Goal: Find specific page/section: Find specific page/section

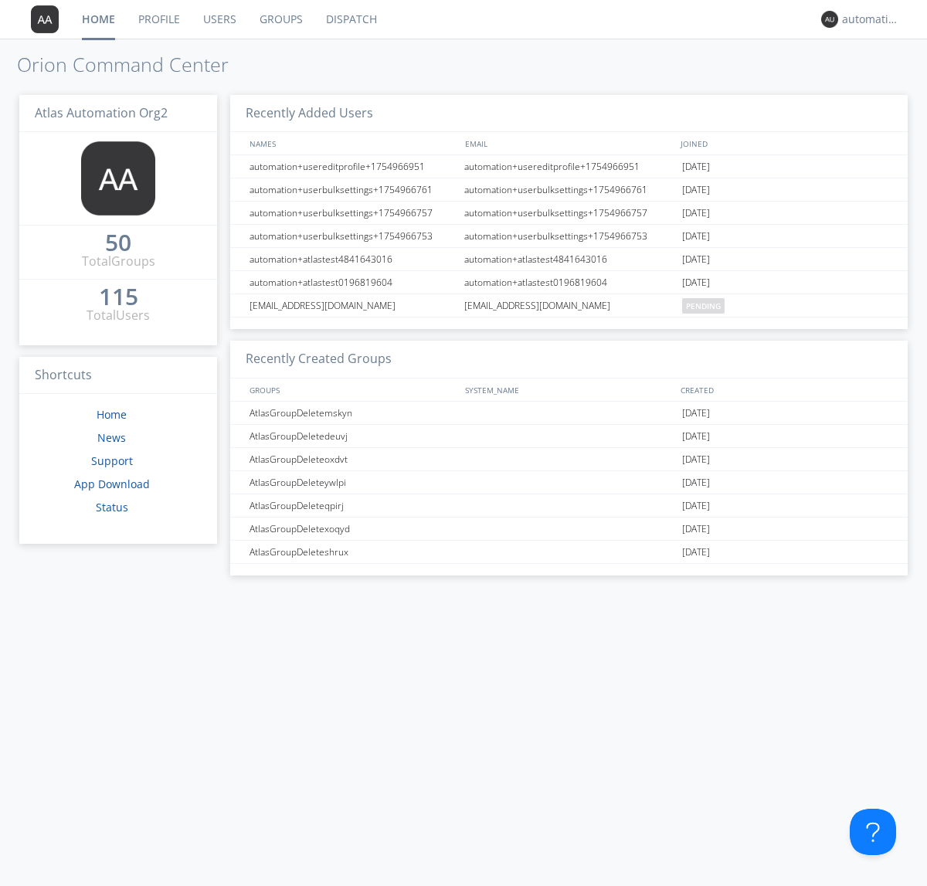
click at [350, 19] on link "Dispatch" at bounding box center [351, 19] width 74 height 39
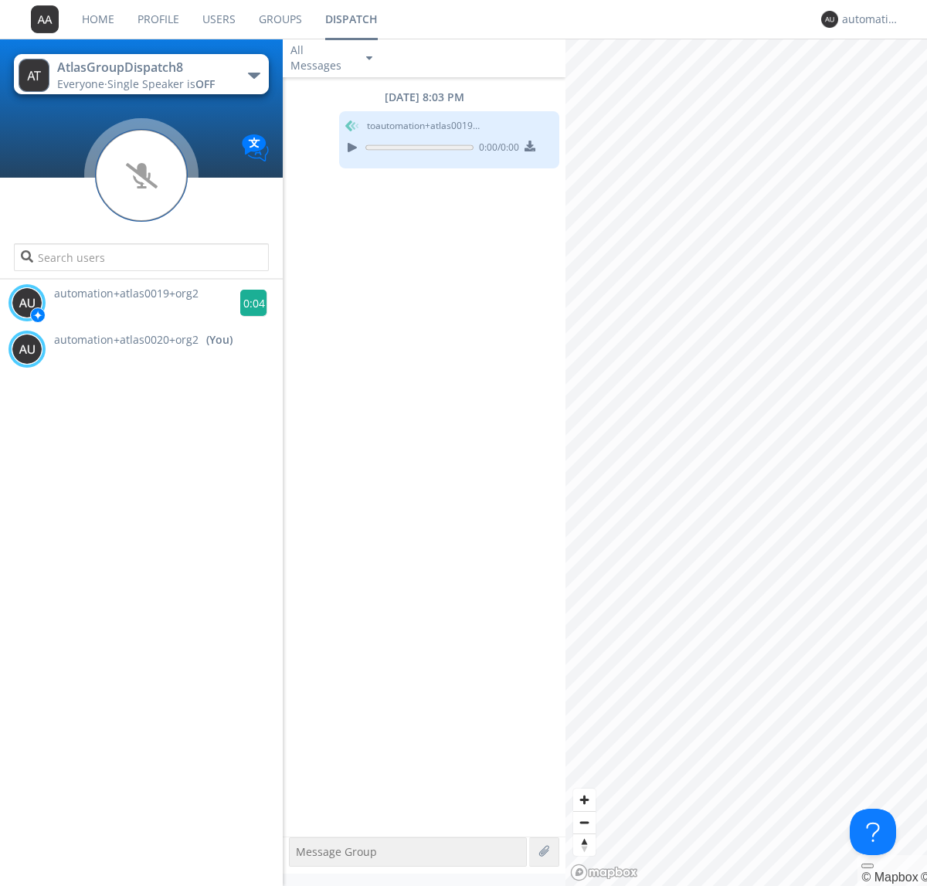
click at [247, 303] on g at bounding box center [253, 303] width 27 height 27
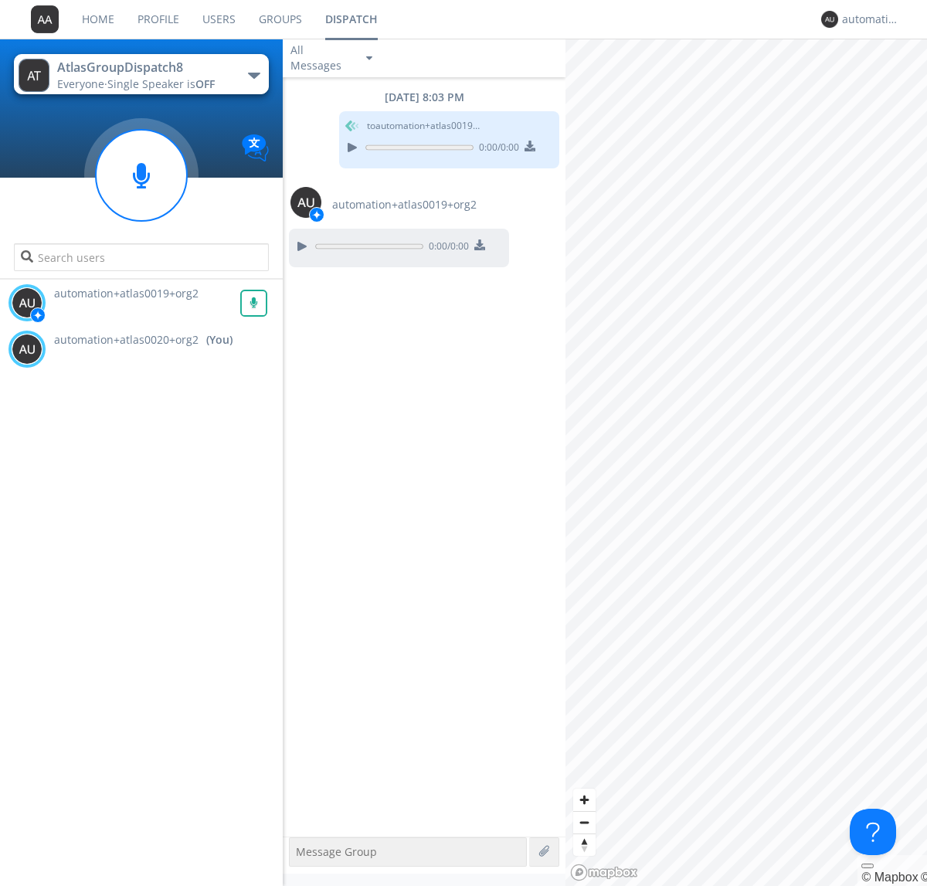
click at [333, 58] on div "All Messages" at bounding box center [321, 58] width 77 height 34
click at [333, 116] on div "Direct Only" at bounding box center [333, 116] width 100 height 26
click at [333, 58] on div "All Messages" at bounding box center [321, 58] width 77 height 34
click at [333, 142] on div "Group Only" at bounding box center [333, 142] width 100 height 26
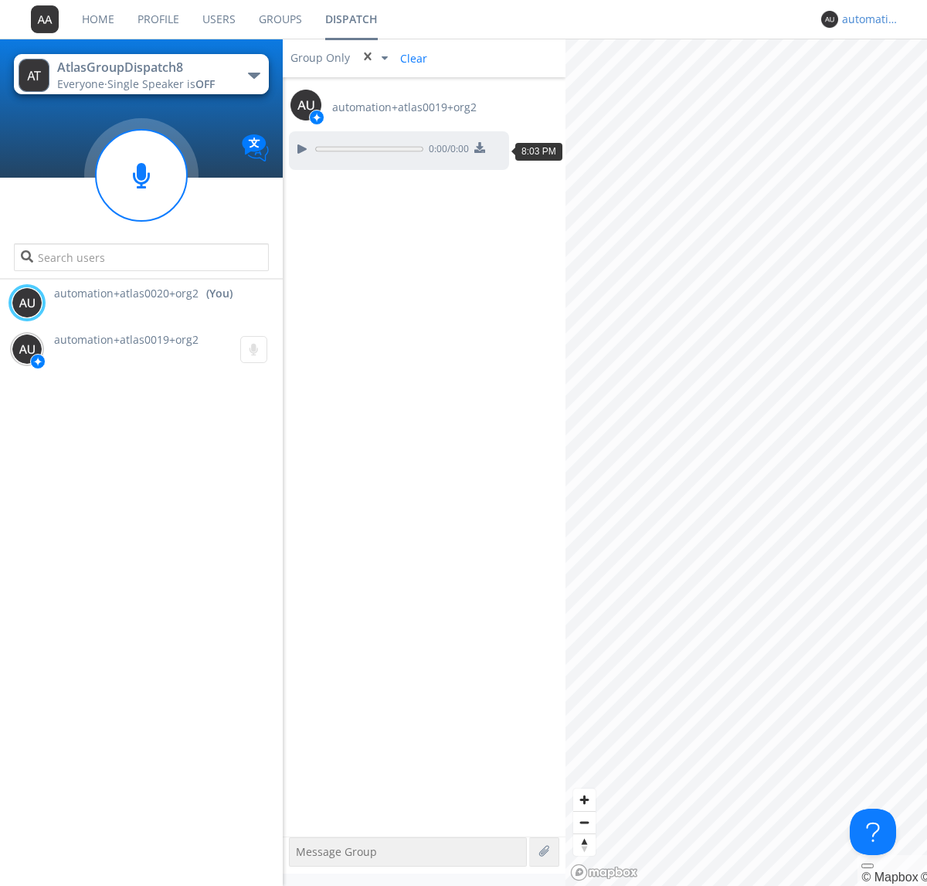
click at [866, 19] on div "automation+atlas0020+org2" at bounding box center [871, 19] width 58 height 15
